Goal: Submit feedback/report problem: Submit feedback/report problem

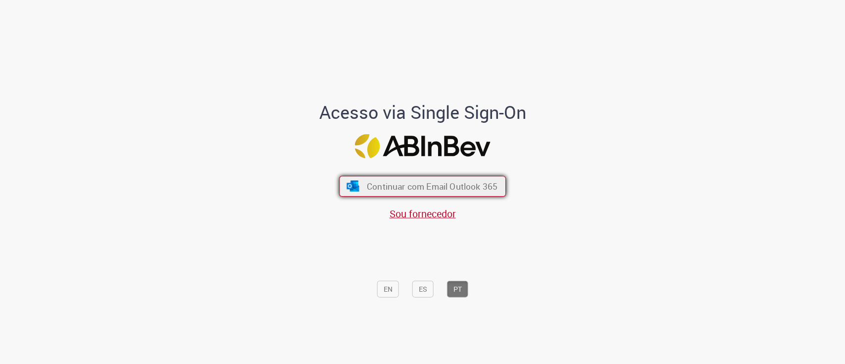
click at [410, 184] on span "Continuar com Email Outlook 365" at bounding box center [432, 185] width 131 height 11
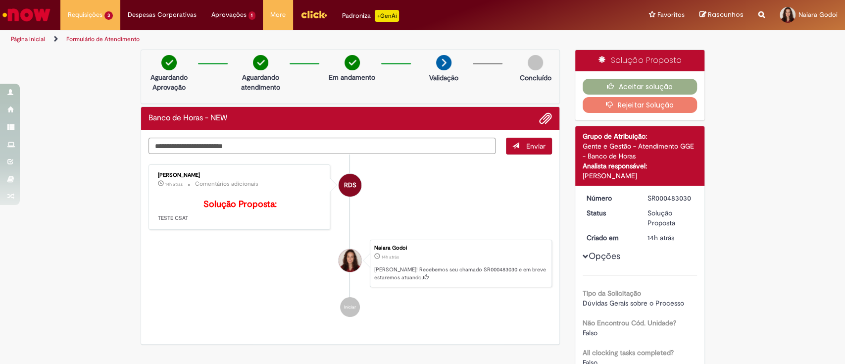
click at [764, 76] on div "Verificar Código de Barras Aguardando Aprovação Aguardando atendimento Em andam…" at bounding box center [422, 309] width 845 height 519
click at [589, 86] on button "Aceitar solução" at bounding box center [640, 87] width 114 height 16
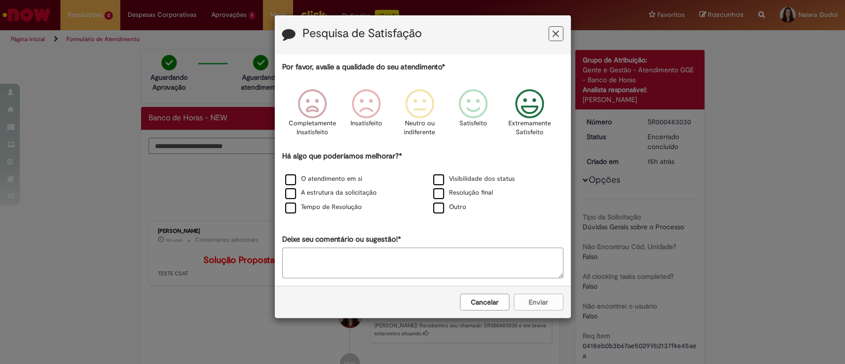
click at [534, 112] on icon "Feedback" at bounding box center [529, 104] width 37 height 30
click at [451, 192] on label "Resolução final" at bounding box center [463, 192] width 60 height 9
click at [379, 260] on textarea "Deixe seu comentário ou sugestão!*" at bounding box center [422, 263] width 281 height 31
click at [554, 212] on div "Outro" at bounding box center [497, 208] width 146 height 12
click at [547, 300] on button "Enviar" at bounding box center [539, 302] width 50 height 17
